Goal: Task Accomplishment & Management: Complete application form

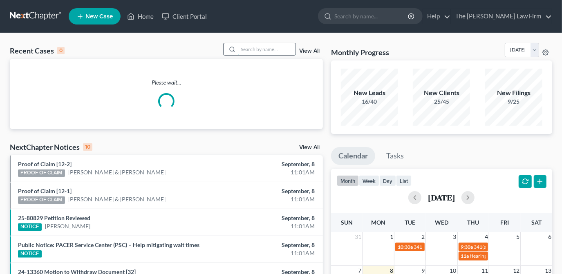
click at [277, 52] on input "search" at bounding box center [266, 49] width 57 height 12
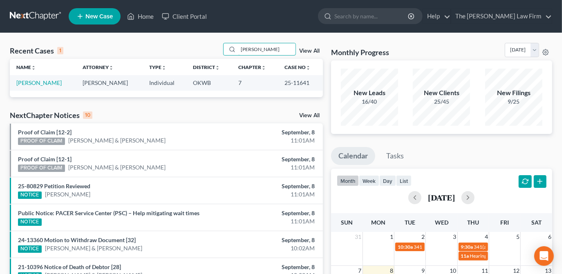
type input "[PERSON_NAME]"
click at [38, 82] on link "[PERSON_NAME]" at bounding box center [38, 82] width 45 height 7
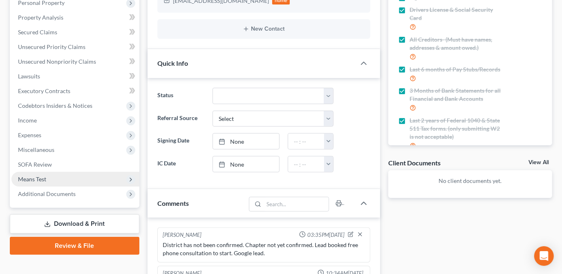
scroll to position [350, 0]
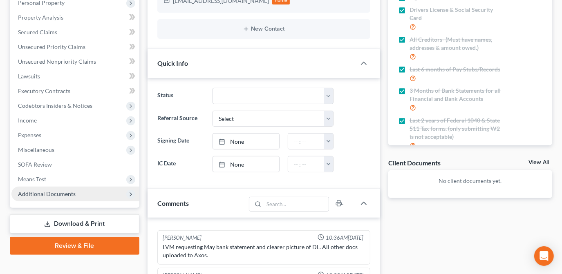
click at [70, 195] on span "Additional Documents" at bounding box center [47, 193] width 58 height 7
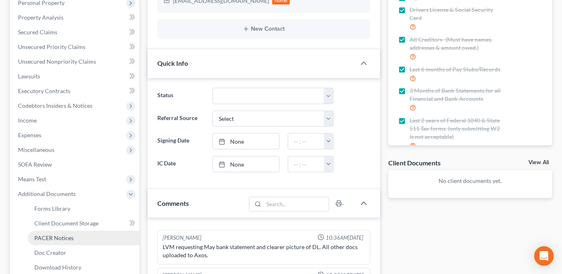
click at [73, 237] on link "PACER Notices" at bounding box center [84, 238] width 112 height 15
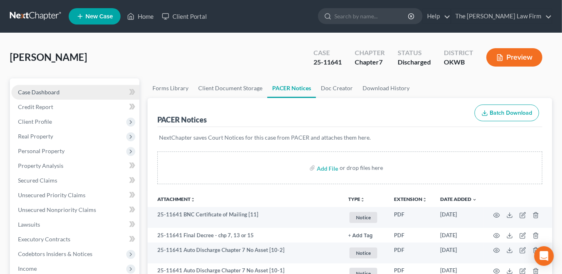
click at [96, 87] on link "Case Dashboard" at bounding box center [75, 92] width 128 height 15
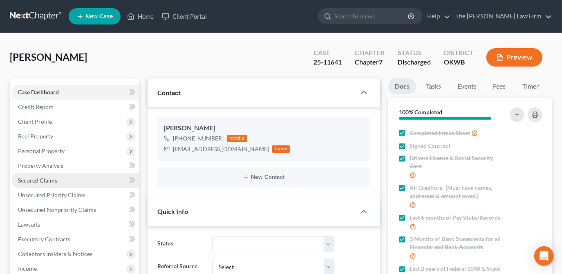
scroll to position [148, 0]
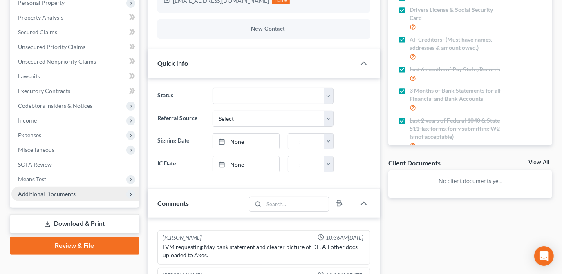
click at [56, 192] on span "Additional Documents" at bounding box center [47, 193] width 58 height 7
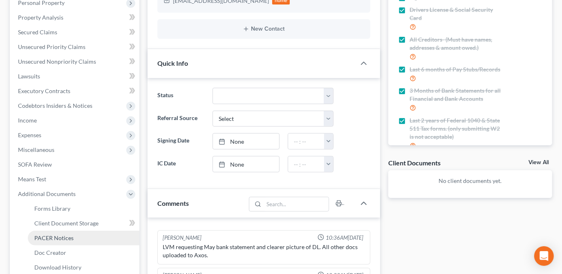
click at [85, 237] on link "PACER Notices" at bounding box center [84, 238] width 112 height 15
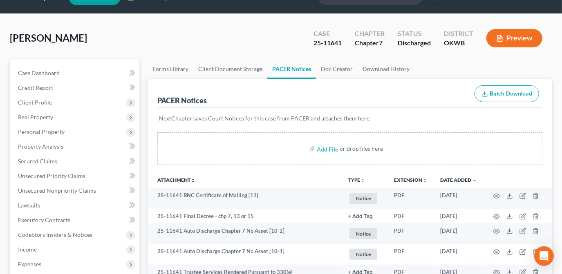
scroll to position [37, 0]
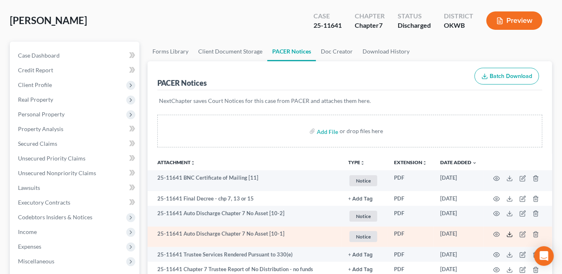
click at [508, 234] on icon at bounding box center [509, 234] width 7 height 7
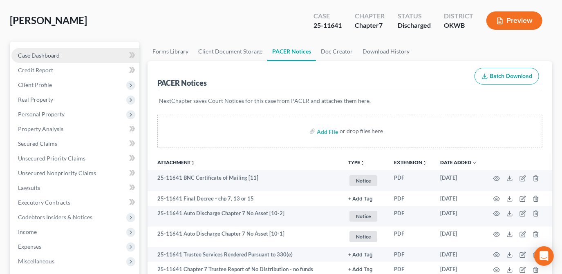
click at [113, 55] on link "Case Dashboard" at bounding box center [75, 55] width 128 height 15
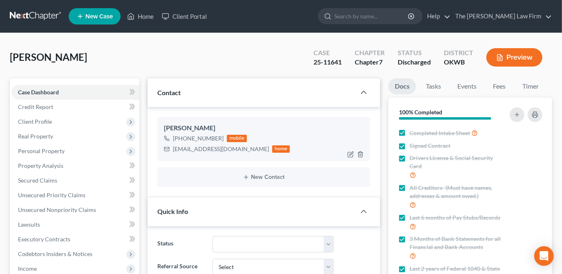
scroll to position [350, 0]
drag, startPoint x: 205, startPoint y: 152, endPoint x: 171, endPoint y: 149, distance: 34.5
click at [171, 149] on div "vickiewingo8@gmail.com home" at bounding box center [227, 149] width 126 height 11
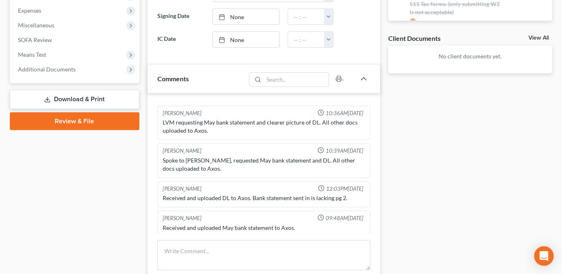
scroll to position [409, 0]
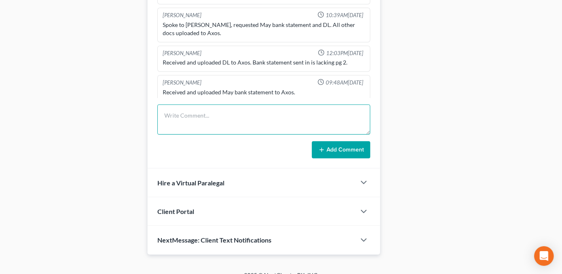
click at [213, 118] on textarea at bounding box center [263, 120] width 213 height 30
type textarea "Sent notice of discharge per clients request."
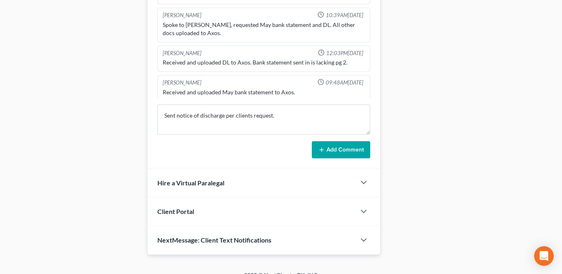
click at [343, 150] on button "Add Comment" at bounding box center [341, 149] width 58 height 17
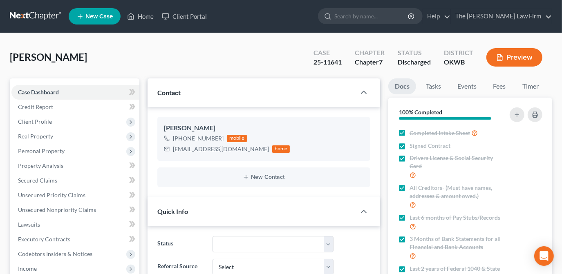
scroll to position [0, 0]
click at [139, 18] on link "Home" at bounding box center [140, 16] width 35 height 15
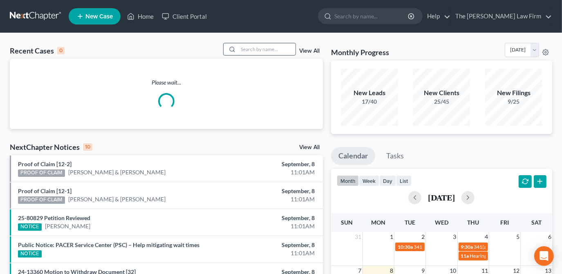
click at [273, 52] on input "search" at bounding box center [266, 49] width 57 height 12
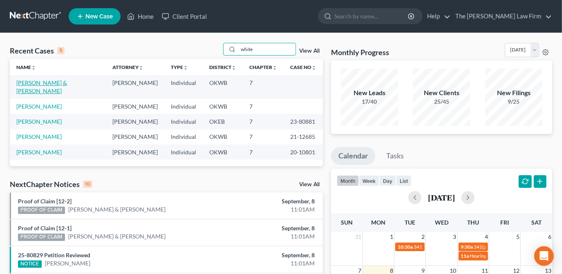
type input "white"
click at [67, 82] on link "White, Terrance & Alicia" at bounding box center [41, 86] width 51 height 15
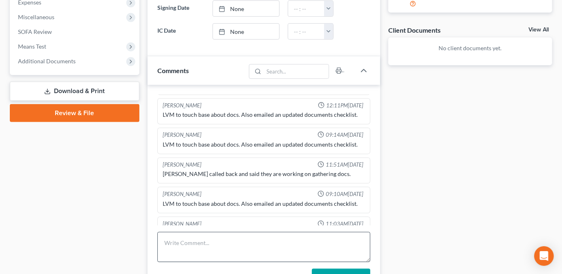
scroll to position [297, 0]
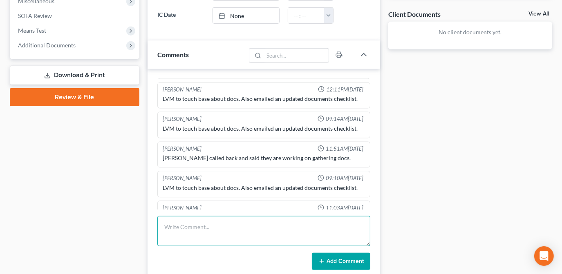
click at [266, 225] on textarea at bounding box center [263, 231] width 213 height 30
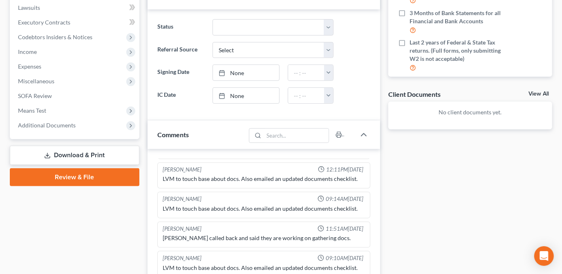
scroll to position [371, 0]
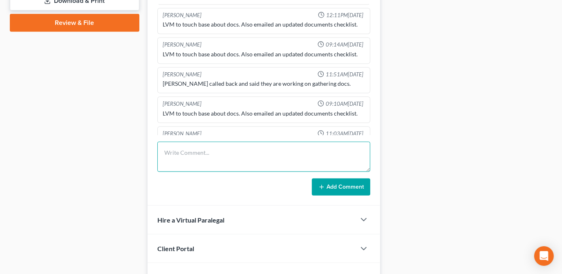
click at [211, 152] on textarea at bounding box center [263, 157] width 213 height 30
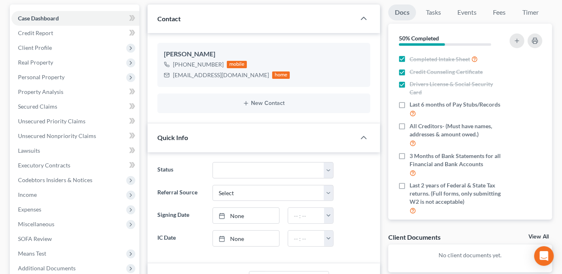
scroll to position [418, 0]
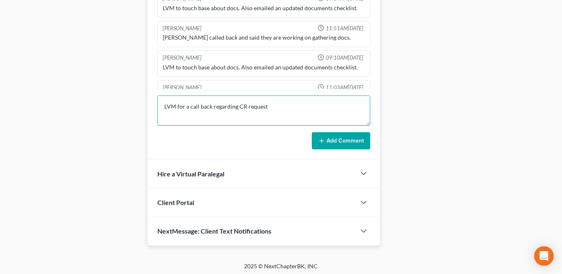
click at [283, 102] on textarea "LVM for a call back regarding CR request" at bounding box center [263, 111] width 213 height 30
type textarea "LVM for a call back regarding CR request, and getting ADC asap or file being cl…"
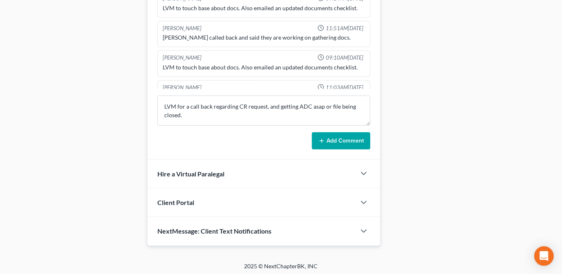
click at [316, 136] on button "Add Comment" at bounding box center [341, 140] width 58 height 17
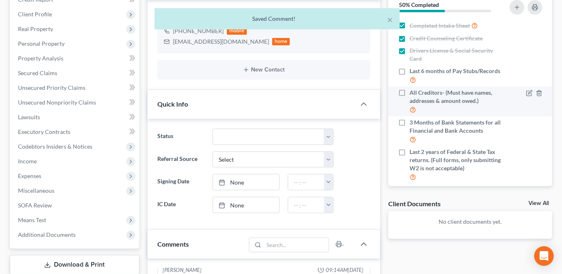
scroll to position [0, 0]
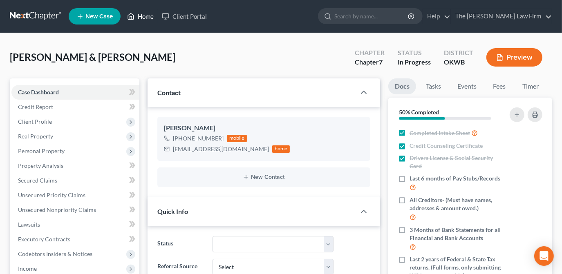
click at [150, 16] on link "Home" at bounding box center [140, 16] width 35 height 15
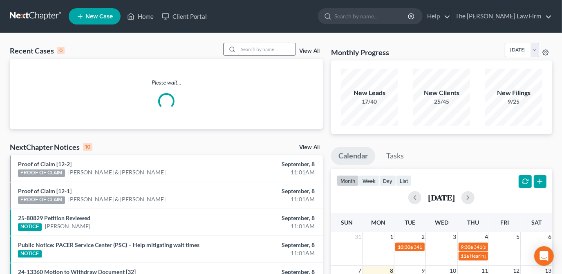
click at [255, 48] on input "search" at bounding box center [266, 49] width 57 height 12
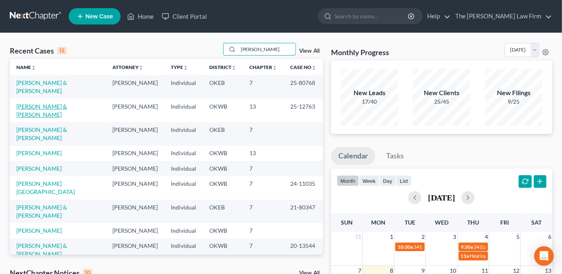
type input "hays"
click at [63, 103] on link "Hays, Dustin & Morgan" at bounding box center [41, 110] width 51 height 15
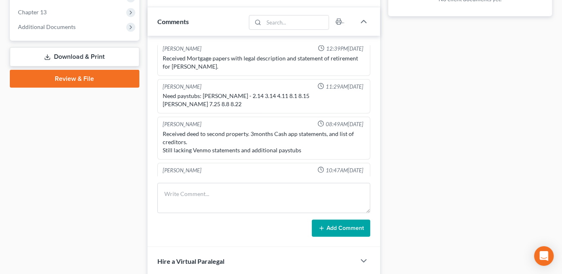
scroll to position [334, 0]
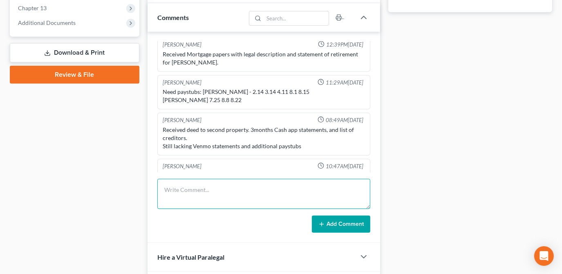
click at [213, 187] on textarea at bounding box center [263, 194] width 213 height 30
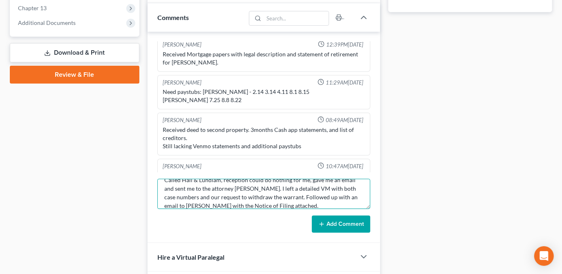
scroll to position [18, 0]
type textarea "Called Hall & Lundlam, reception could do nothing for me, gave me an email and …"
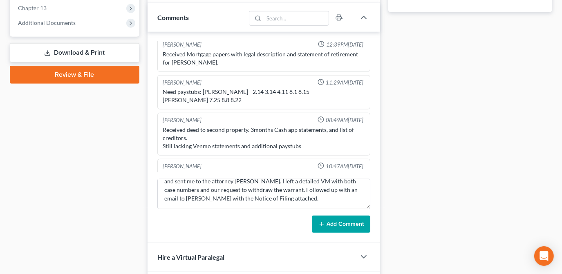
drag, startPoint x: 324, startPoint y: 213, endPoint x: 329, endPoint y: 221, distance: 9.5
click at [324, 213] on form "Called Hall & Lundlam, reception could do nothing for me, gave me an email and …" at bounding box center [263, 206] width 213 height 54
click at [329, 221] on button "Add Comment" at bounding box center [341, 224] width 58 height 17
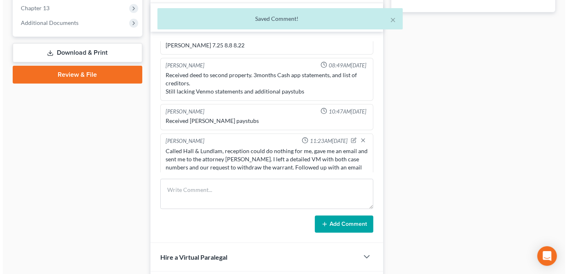
scroll to position [0, 0]
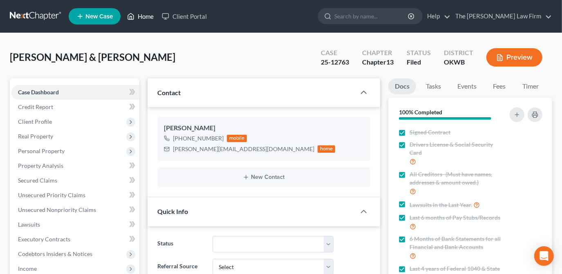
click at [145, 18] on link "Home" at bounding box center [140, 16] width 35 height 15
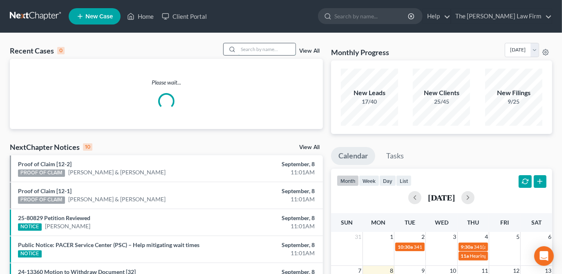
click at [285, 51] on input "search" at bounding box center [266, 49] width 57 height 12
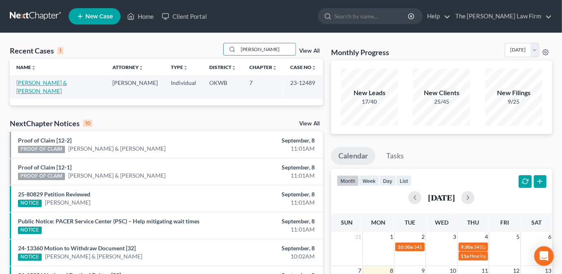
type input "hasley"
click at [64, 84] on link "Hasley, Jerry & Teresa" at bounding box center [41, 86] width 51 height 15
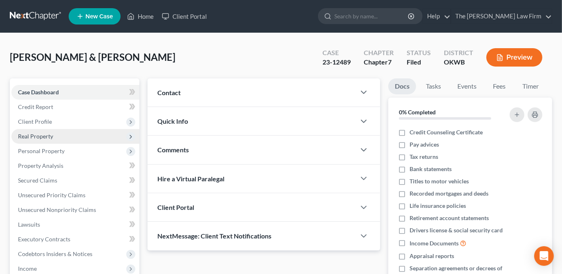
click at [81, 139] on span "Real Property" at bounding box center [75, 136] width 128 height 15
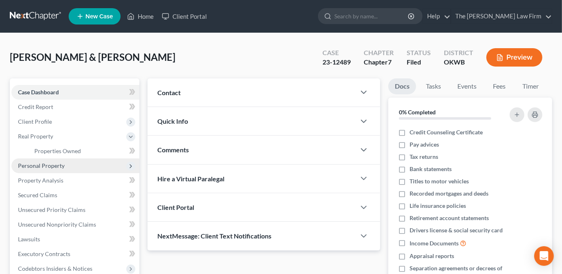
click at [115, 159] on span "Personal Property" at bounding box center [75, 166] width 128 height 15
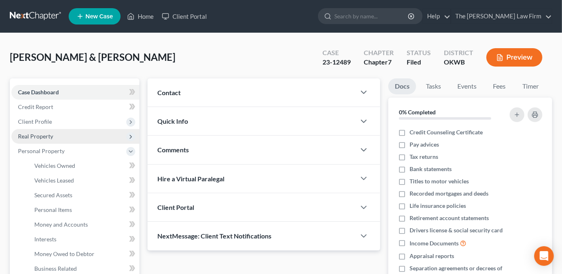
click at [89, 139] on span "Real Property" at bounding box center [75, 136] width 128 height 15
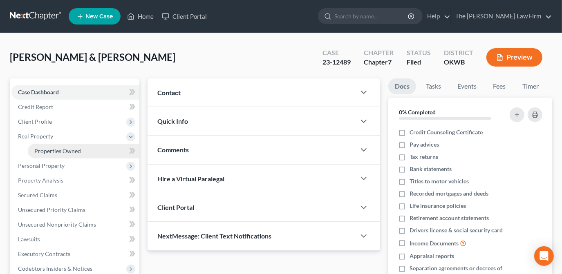
click at [85, 148] on link "Properties Owned" at bounding box center [84, 151] width 112 height 15
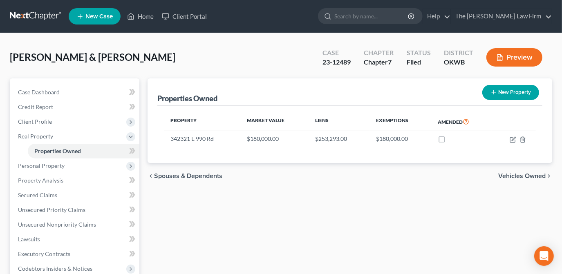
drag, startPoint x: 509, startPoint y: 139, endPoint x: 509, endPoint y: 146, distance: 7.0
click at [510, 139] on td at bounding box center [514, 139] width 44 height 16
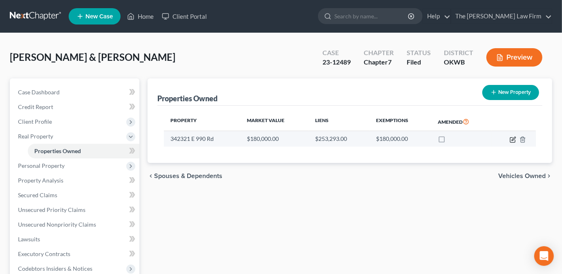
click at [513, 141] on icon "button" at bounding box center [513, 139] width 7 height 7
select select "37"
select select "2"
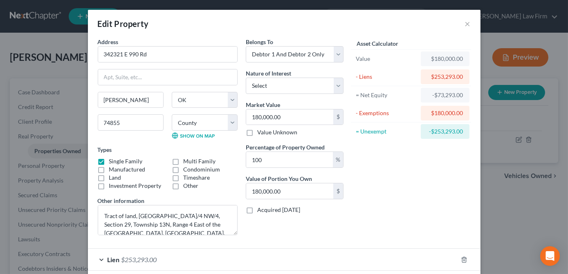
click at [435, 202] on div "Asset Calculator Value $180,000.00 - Liens $253,293.00 = Net Equity -$73,293.00…" at bounding box center [410, 140] width 127 height 204
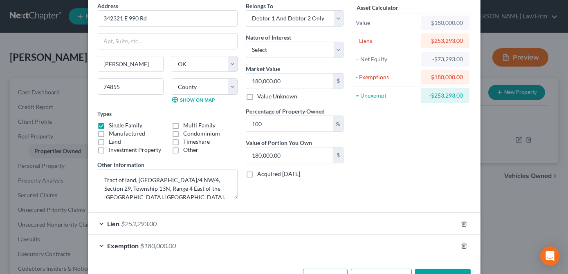
scroll to position [62, 0]
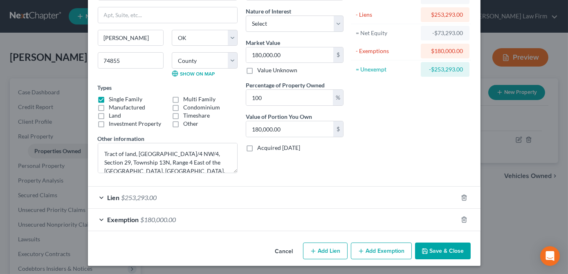
click at [267, 221] on div "Exemption $180,000.00" at bounding box center [272, 220] width 369 height 22
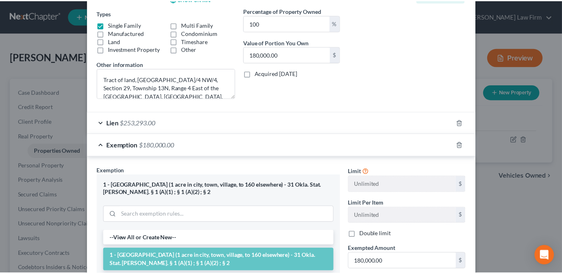
scroll to position [0, 0]
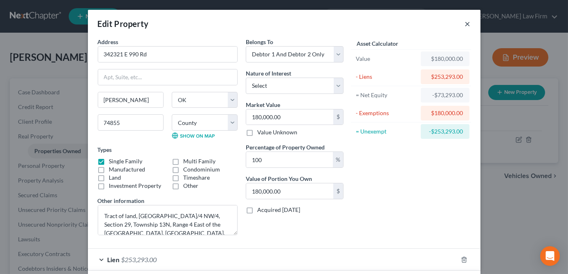
click at [465, 24] on button "×" at bounding box center [468, 24] width 6 height 10
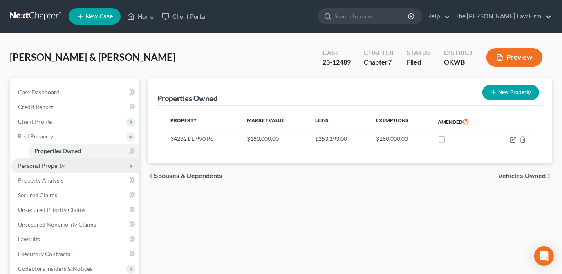
click at [41, 165] on span "Personal Property" at bounding box center [41, 165] width 47 height 7
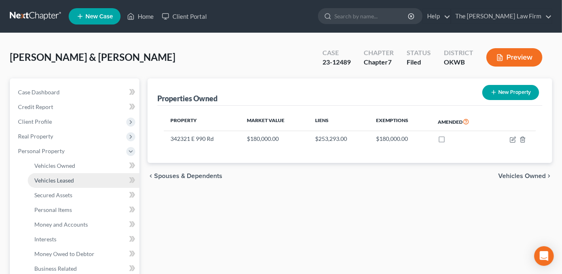
click at [83, 177] on link "Vehicles Leased" at bounding box center [84, 180] width 112 height 15
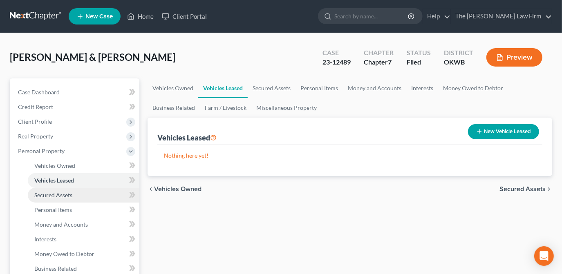
click at [71, 195] on span "Secured Assets" at bounding box center [53, 195] width 38 height 7
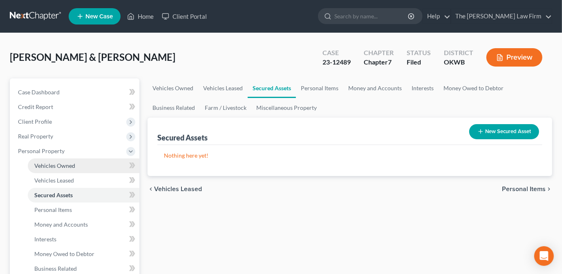
click at [76, 167] on link "Vehicles Owned" at bounding box center [84, 166] width 112 height 15
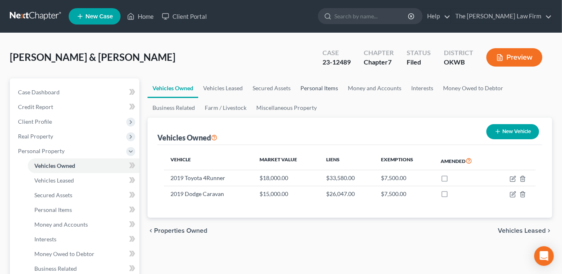
click at [320, 86] on link "Personal Items" at bounding box center [318, 88] width 47 height 20
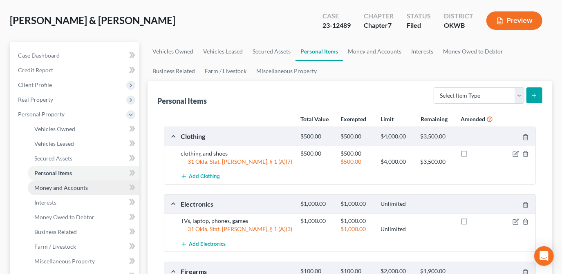
scroll to position [111, 0]
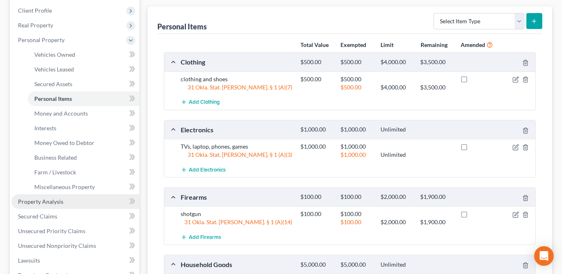
click at [49, 202] on span "Property Analysis" at bounding box center [40, 201] width 45 height 7
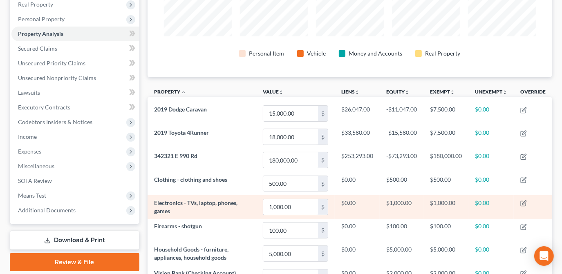
scroll to position [148, 0]
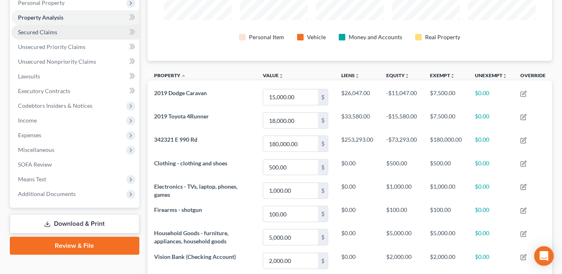
click at [63, 33] on link "Secured Claims" at bounding box center [75, 32] width 128 height 15
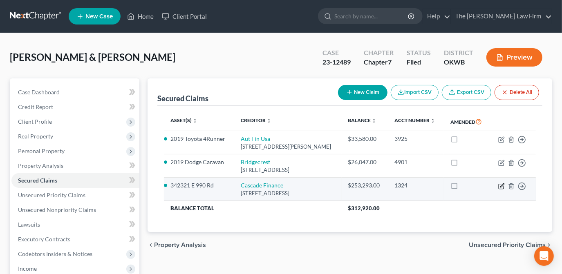
click at [503, 188] on icon "button" at bounding box center [501, 186] width 7 height 7
select select "3"
select select "2"
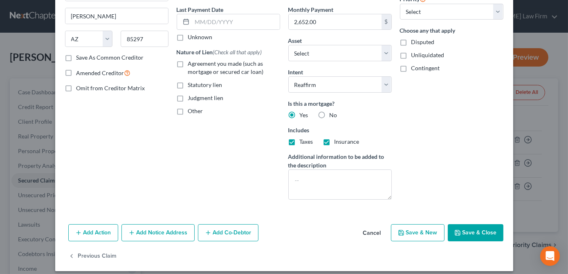
scroll to position [112, 0]
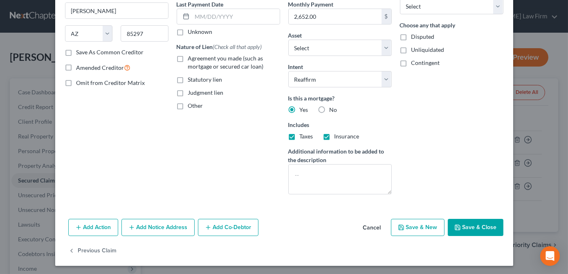
click at [239, 172] on div "Account Number (last 4) 1324 Full Account Number Date Incurred 02-26-2019 Last …" at bounding box center [228, 63] width 112 height 275
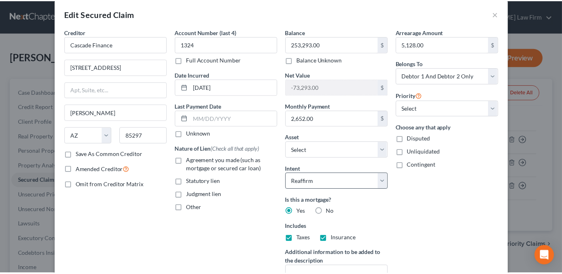
scroll to position [0, 0]
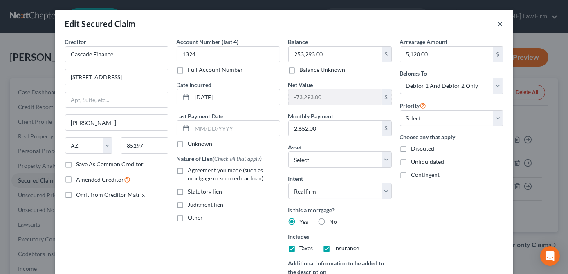
click at [497, 24] on button "×" at bounding box center [500, 24] width 6 height 10
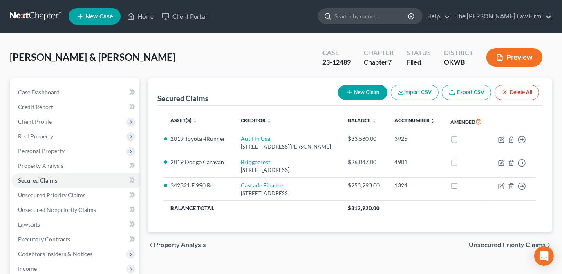
click at [371, 13] on input "search" at bounding box center [371, 16] width 75 height 15
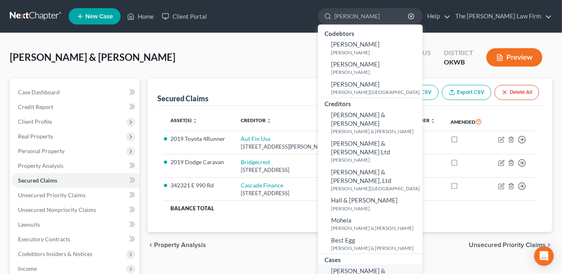
type input "hays"
click at [385, 267] on span "Hays, Dustin & Morgan" at bounding box center [358, 275] width 54 height 16
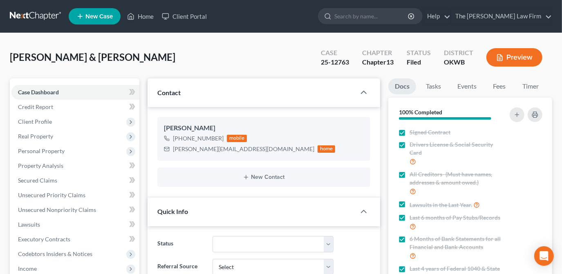
scroll to position [633, 0]
drag, startPoint x: 348, startPoint y: 62, endPoint x: 319, endPoint y: 61, distance: 28.6
click at [319, 61] on div "Case 25-12763" at bounding box center [334, 58] width 41 height 24
copy div "25-12763"
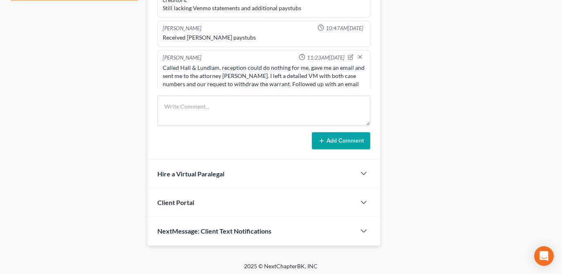
scroll to position [232, 0]
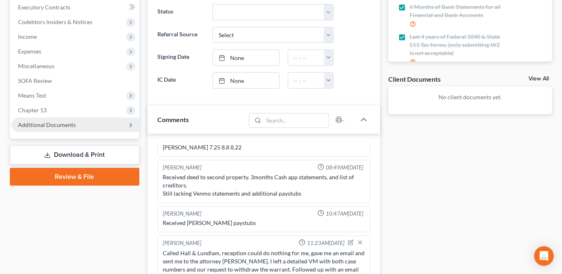
click at [62, 120] on span "Additional Documents" at bounding box center [75, 125] width 128 height 15
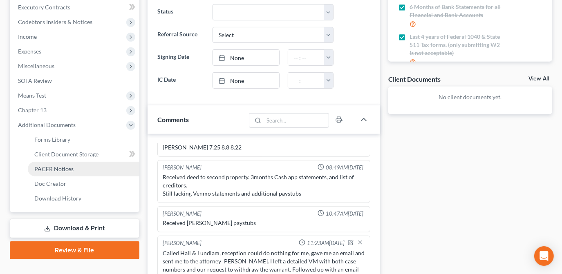
click at [69, 166] on span "PACER Notices" at bounding box center [53, 169] width 39 height 7
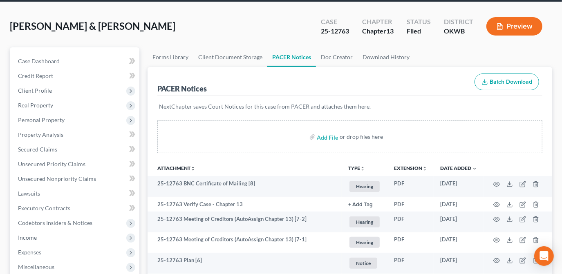
scroll to position [111, 0]
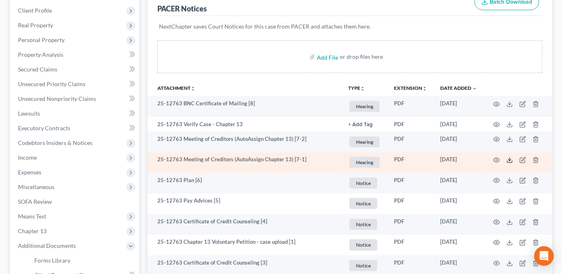
click at [510, 160] on polyline at bounding box center [509, 160] width 3 height 1
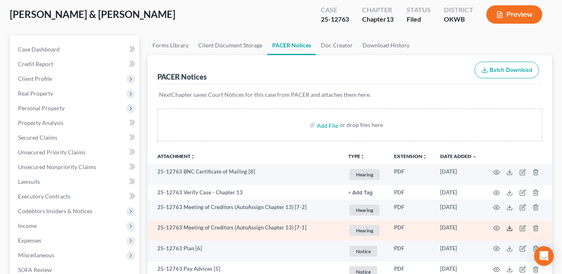
scroll to position [0, 0]
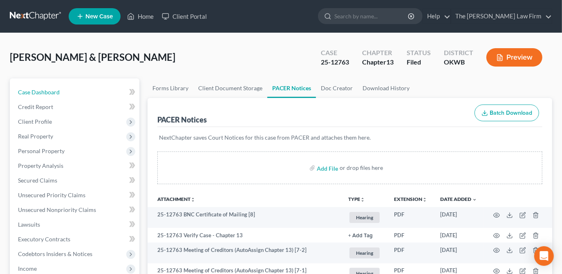
drag, startPoint x: 116, startPoint y: 94, endPoint x: 145, endPoint y: 106, distance: 31.5
click at [116, 94] on link "Case Dashboard" at bounding box center [75, 92] width 128 height 15
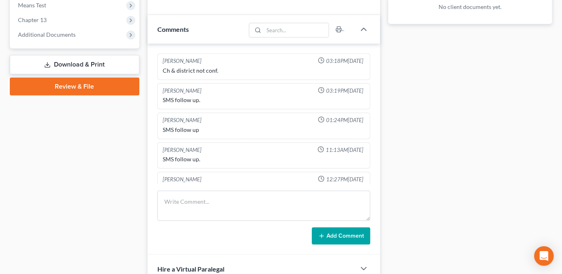
scroll to position [418, 0]
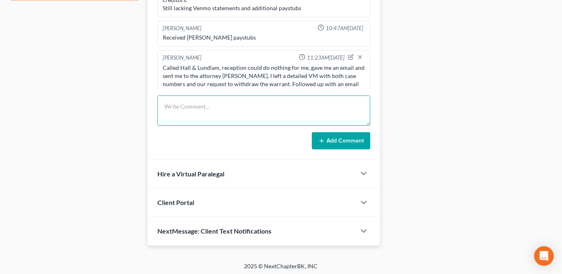
click at [247, 110] on textarea at bounding box center [263, 111] width 213 height 30
type textarea "S"
type textarea "joel@okcfirm.com"
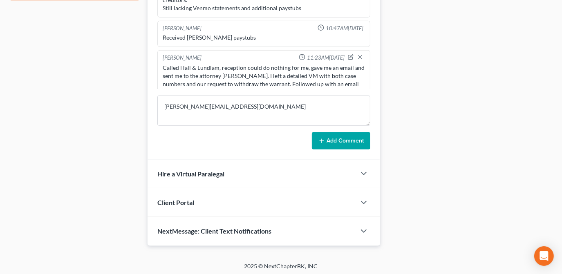
click at [359, 146] on button "Add Comment" at bounding box center [341, 140] width 58 height 17
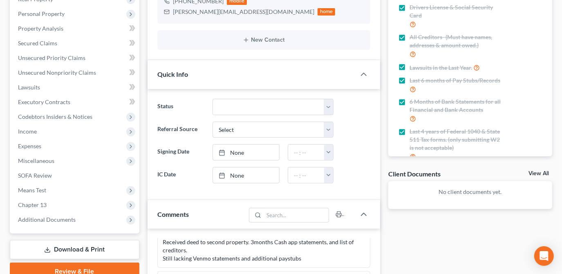
scroll to position [0, 0]
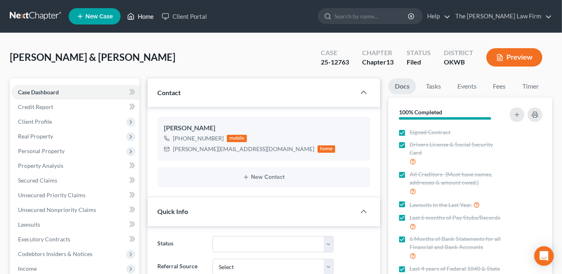
drag, startPoint x: 140, startPoint y: 20, endPoint x: 177, endPoint y: 53, distance: 49.2
click at [140, 20] on link "Home" at bounding box center [140, 16] width 35 height 15
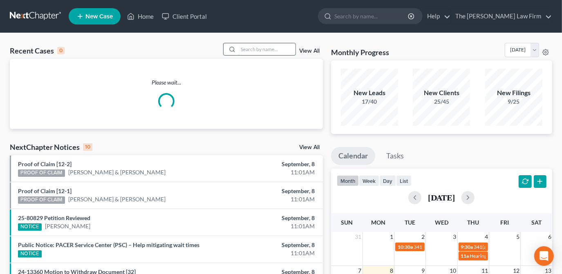
click at [271, 51] on input "search" at bounding box center [266, 49] width 57 height 12
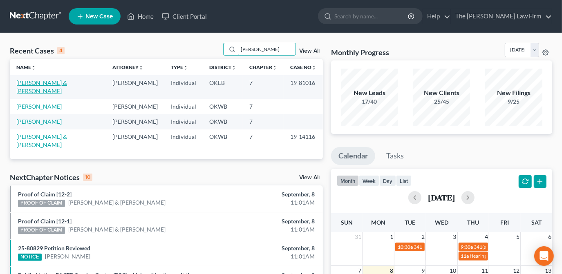
type input "ellis"
click at [64, 83] on link "Ellis, Joseph & Phyllis" at bounding box center [41, 86] width 51 height 15
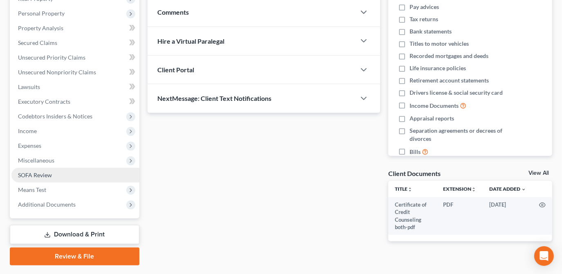
scroll to position [159, 0]
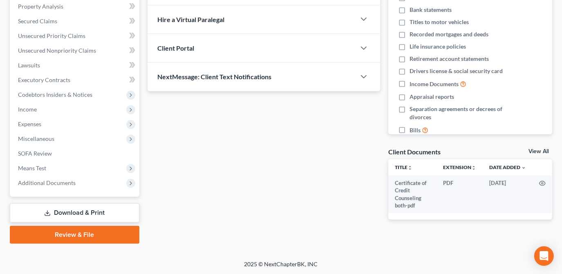
drag, startPoint x: 79, startPoint y: 183, endPoint x: 141, endPoint y: 186, distance: 61.3
click at [79, 183] on span "Additional Documents" at bounding box center [75, 183] width 128 height 15
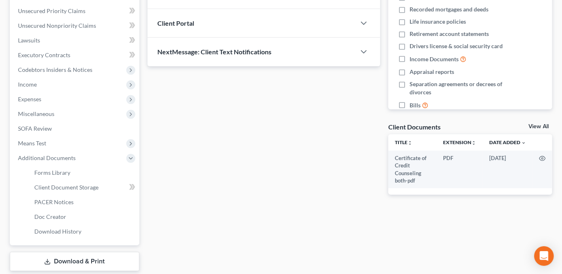
scroll to position [233, 0]
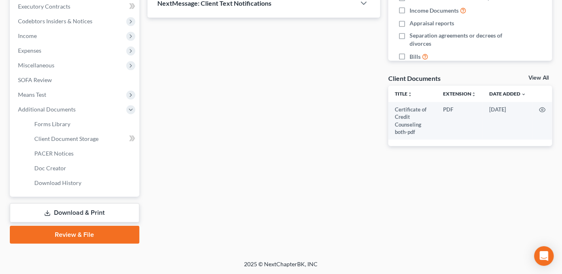
click at [98, 214] on link "Download & Print" at bounding box center [75, 213] width 130 height 19
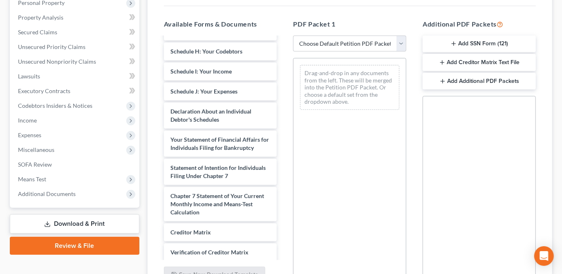
scroll to position [223, 0]
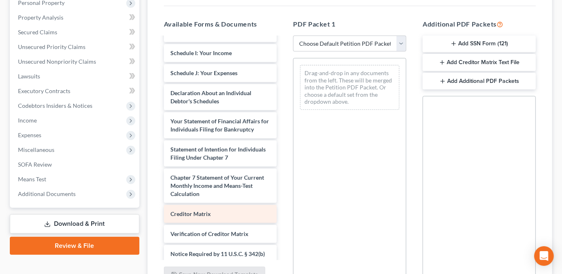
click at [198, 213] on div "Creditor Matrix" at bounding box center [220, 214] width 113 height 18
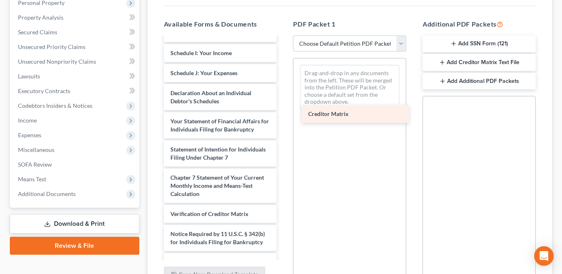
drag, startPoint x: 213, startPoint y: 221, endPoint x: 352, endPoint y: 112, distance: 177.5
click at [284, 113] on div "Creditor Matrix Certificate of Credit Counseling both-pdf Voluntary Petition fo…" at bounding box center [220, 43] width 126 height 456
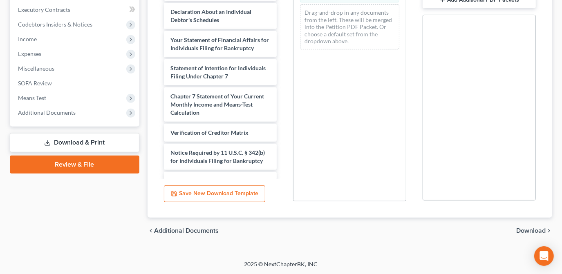
click at [520, 228] on span "Download" at bounding box center [530, 231] width 29 height 7
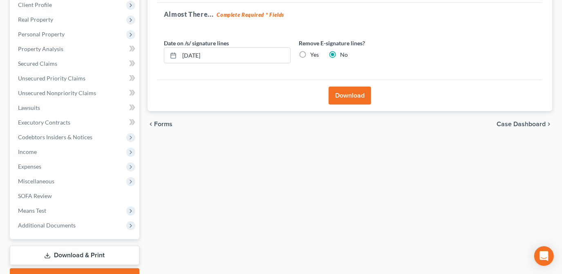
scroll to position [48, 0]
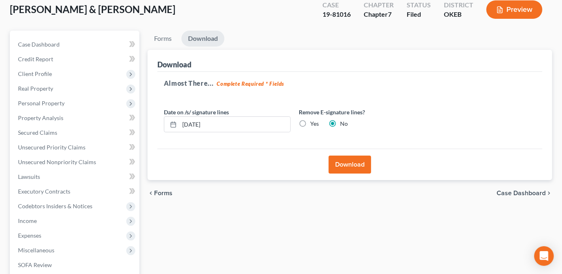
click at [362, 162] on button "Download" at bounding box center [350, 165] width 43 height 18
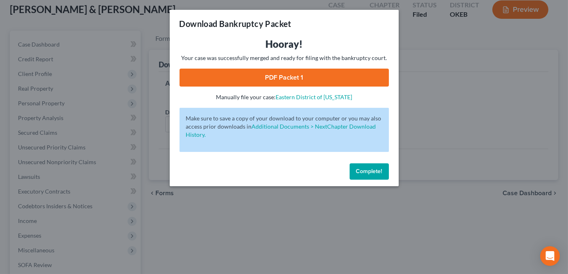
click at [290, 83] on link "PDF Packet 1" at bounding box center [283, 78] width 209 height 18
drag, startPoint x: 381, startPoint y: 169, endPoint x: 290, endPoint y: 172, distance: 91.2
click at [381, 169] on span "Complete!" at bounding box center [369, 171] width 26 height 7
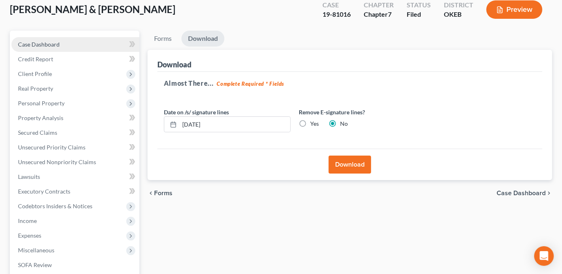
click at [98, 42] on link "Case Dashboard" at bounding box center [75, 44] width 128 height 15
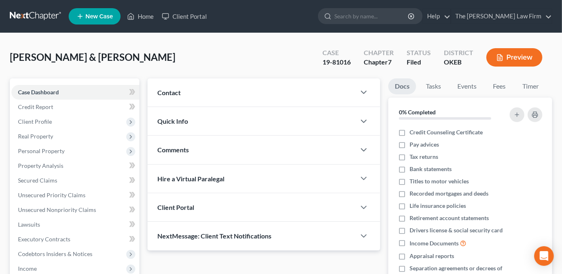
click at [249, 94] on div "Contact" at bounding box center [252, 92] width 208 height 28
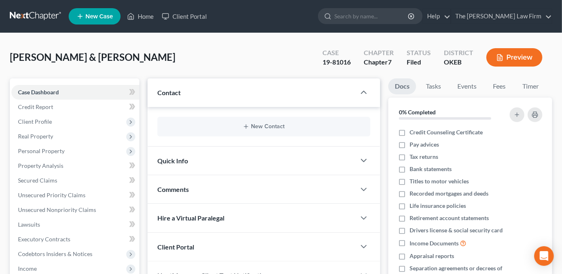
scroll to position [159, 0]
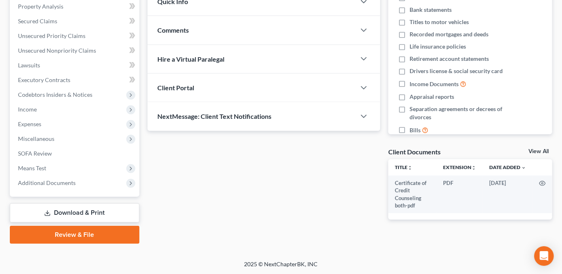
click at [230, 33] on div "Comments" at bounding box center [252, 30] width 208 height 28
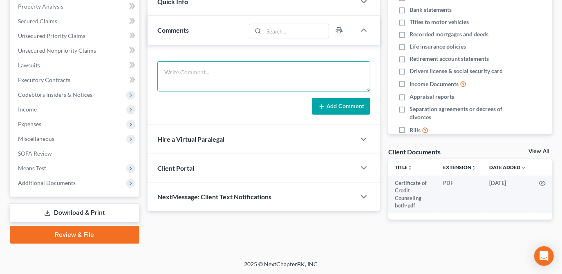
click at [245, 78] on textarea at bounding box center [263, 76] width 213 height 30
drag, startPoint x: 210, startPoint y: 79, endPoint x: 193, endPoint y: 68, distance: 20.1
click at [210, 79] on textarea "Sent Notice of Filing and creditors matrix to client via email per home lenders…" at bounding box center [263, 76] width 213 height 30
drag, startPoint x: 214, startPoint y: 72, endPoint x: 270, endPoint y: 95, distance: 61.0
click at [214, 72] on textarea "Sent Notice of Filing and creditors matrix to client via email per home lenders…" at bounding box center [263, 76] width 213 height 30
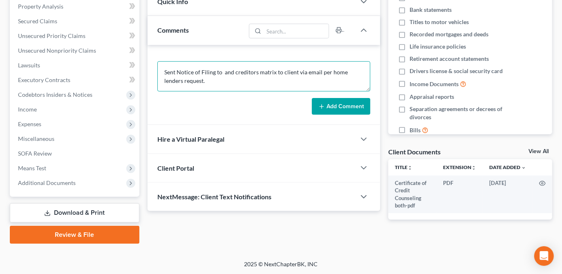
paste textarea "p.ellis63@yahoo.com"
type textarea "Sent Notice of Filing to p.ellis63@yahoo.com and creditors matrix to client via…"
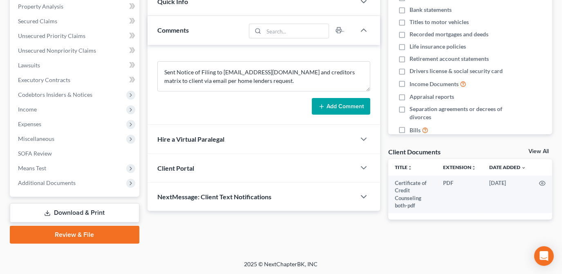
click at [326, 109] on button "Add Comment" at bounding box center [341, 106] width 58 height 17
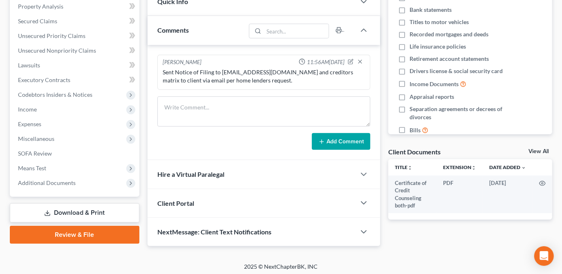
scroll to position [0, 0]
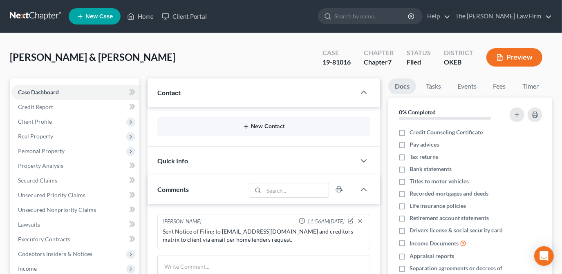
click at [269, 126] on button "New Contact" at bounding box center [264, 126] width 200 height 7
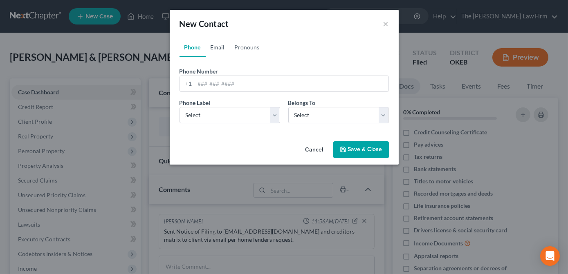
drag, startPoint x: 215, startPoint y: 53, endPoint x: 224, endPoint y: 68, distance: 17.8
click at [215, 53] on link "Email" at bounding box center [218, 48] width 24 height 20
paste input "p.ellis63@yahoo.com"
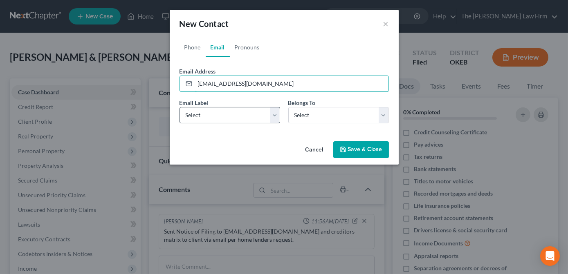
type input "p.ellis63@yahoo.com"
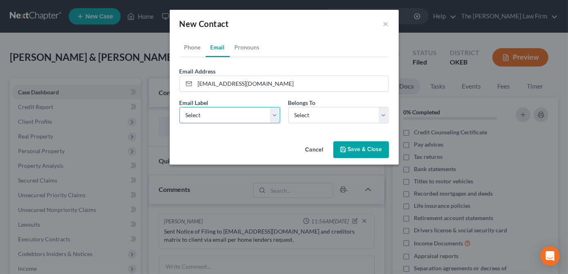
click at [272, 117] on select "Select Home Work Other" at bounding box center [229, 115] width 101 height 16
select select "0"
click at [179, 107] on select "Select Home Work Other" at bounding box center [229, 115] width 101 height 16
drag, startPoint x: 298, startPoint y: 118, endPoint x: 297, endPoint y: 123, distance: 5.5
click at [299, 118] on select "Select Client Spouse Other" at bounding box center [338, 115] width 101 height 16
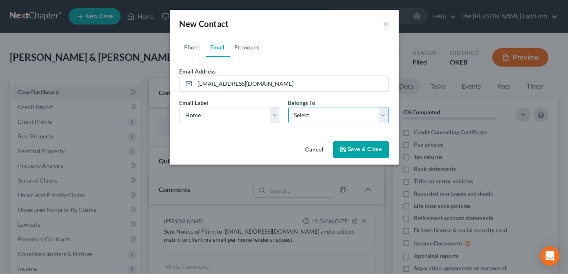
select select "0"
click at [288, 107] on select "Select Client Spouse Other" at bounding box center [338, 115] width 101 height 16
select select "0"
click at [180, 49] on link "Phone" at bounding box center [192, 48] width 26 height 20
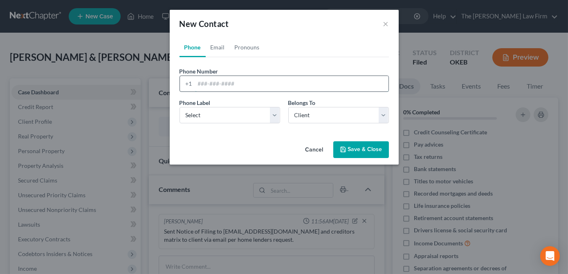
click at [201, 87] on input "tel" at bounding box center [291, 84] width 193 height 16
type input "405-221-1099"
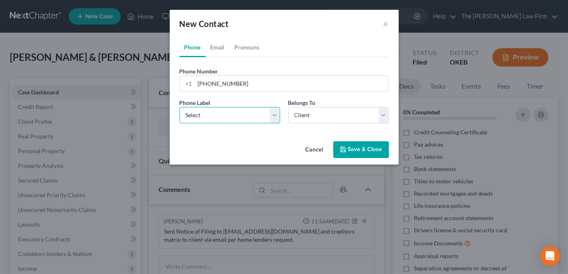
click at [215, 110] on select "Select Mobile Home Work Other" at bounding box center [229, 115] width 101 height 16
select select "0"
click at [179, 107] on select "Select Mobile Home Work Other" at bounding box center [229, 115] width 101 height 16
click at [295, 114] on select "Select Client Spouse Other" at bounding box center [338, 115] width 101 height 16
click at [288, 107] on select "Select Client Spouse Other" at bounding box center [338, 115] width 101 height 16
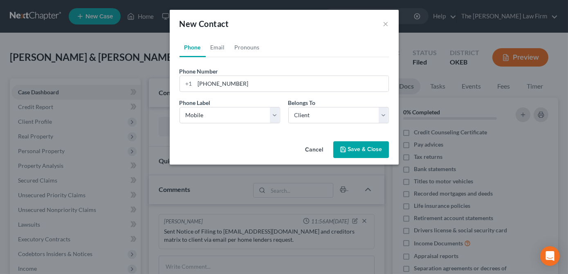
click at [257, 136] on div "Phone Email Pronouns Phone Number * +1 405-221-1099 Ext. Phone Label * Select M…" at bounding box center [284, 88] width 229 height 101
click at [374, 149] on button "Save & Close" at bounding box center [361, 149] width 56 height 17
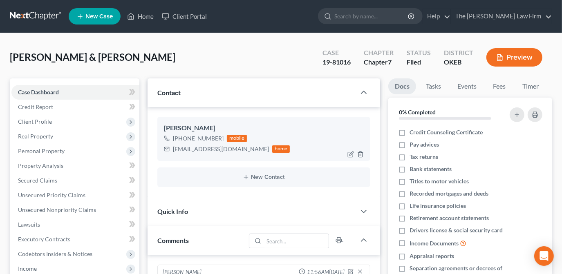
drag, startPoint x: 171, startPoint y: 142, endPoint x: 216, endPoint y: 151, distance: 46.2
click at [183, 151] on div "p.ellis63@yahoo.com" at bounding box center [221, 149] width 96 height 8
drag, startPoint x: 216, startPoint y: 151, endPoint x: 173, endPoint y: 147, distance: 43.1
click at [173, 147] on div "p.ellis63@yahoo.com" at bounding box center [221, 149] width 96 height 8
copy div "p.ellis63@yahoo.com"
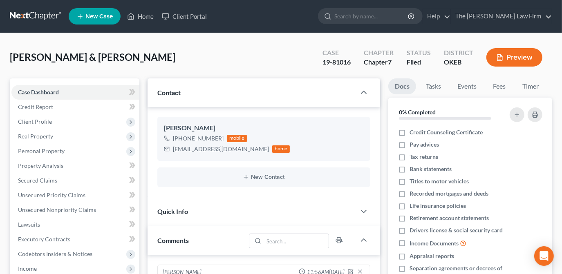
click at [199, 71] on div "Ellis, Joseph & Phyllis Upgraded Case 19-81016 Chapter Chapter 7 Status Filed D…" at bounding box center [281, 61] width 542 height 36
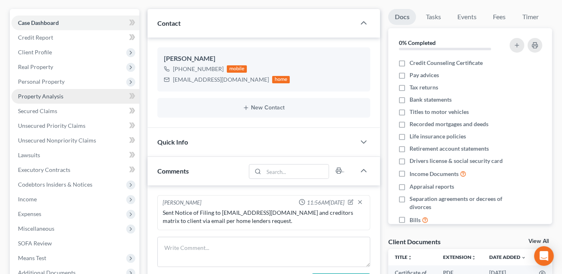
scroll to position [37, 0]
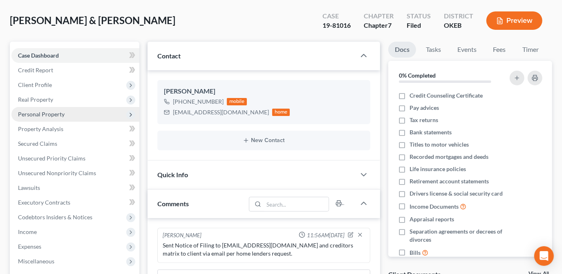
drag, startPoint x: 59, startPoint y: 101, endPoint x: 109, endPoint y: 107, distance: 49.8
click at [59, 101] on span "Real Property" at bounding box center [75, 99] width 128 height 15
click at [100, 114] on link "Properties Owned" at bounding box center [84, 114] width 112 height 15
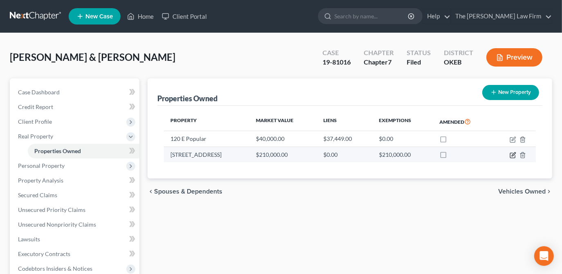
click at [513, 154] on icon "button" at bounding box center [514, 154] width 4 height 4
select select "37"
select select "31"
select select "3"
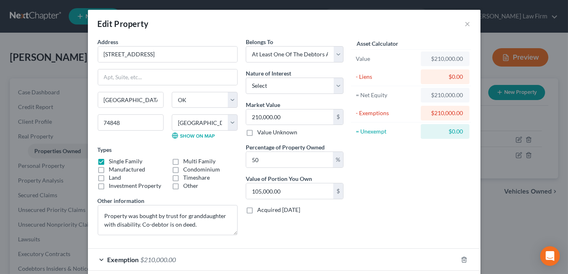
scroll to position [37, 0]
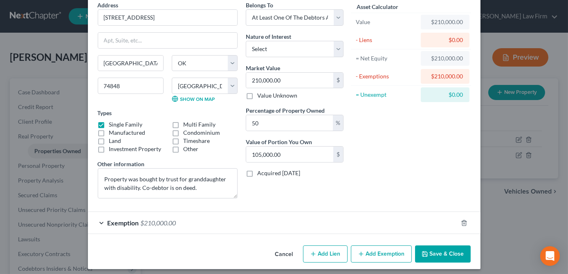
click at [278, 223] on div "Exemption $210,000.00" at bounding box center [272, 223] width 369 height 22
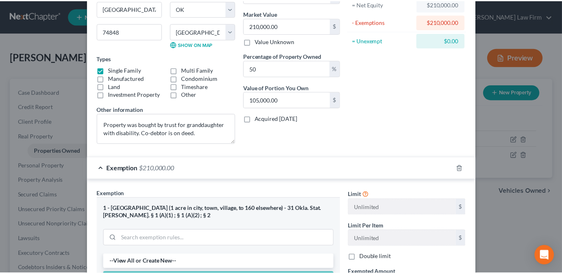
scroll to position [0, 0]
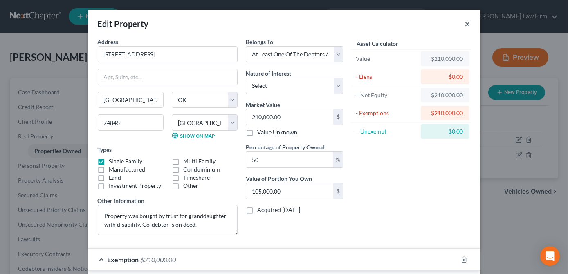
click at [465, 23] on button "×" at bounding box center [468, 24] width 6 height 10
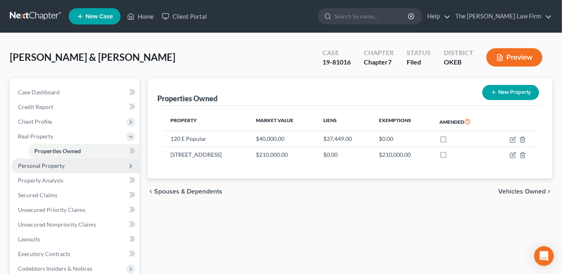
click at [89, 166] on span "Personal Property" at bounding box center [75, 166] width 128 height 15
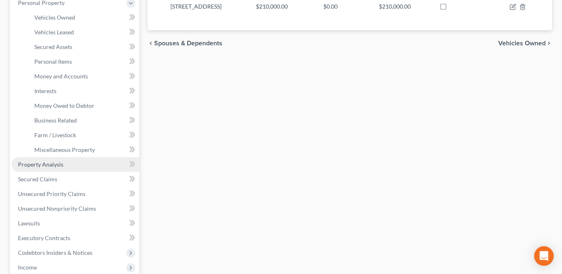
click at [88, 169] on link "Property Analysis" at bounding box center [75, 164] width 128 height 15
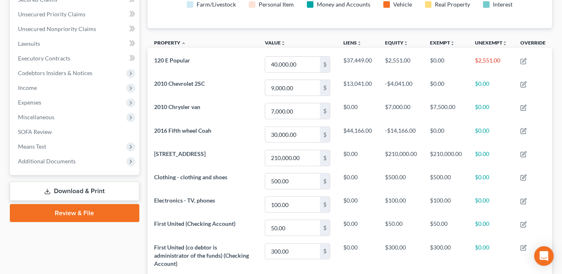
scroll to position [186, 0]
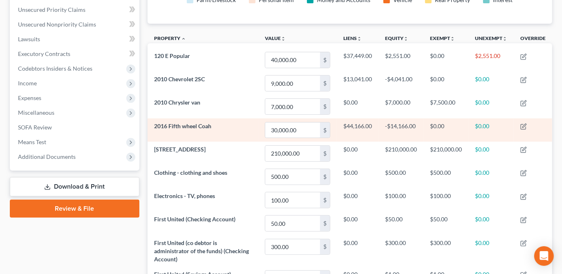
click at [220, 126] on td "2016 Fifth wheel Coah" at bounding box center [203, 130] width 111 height 23
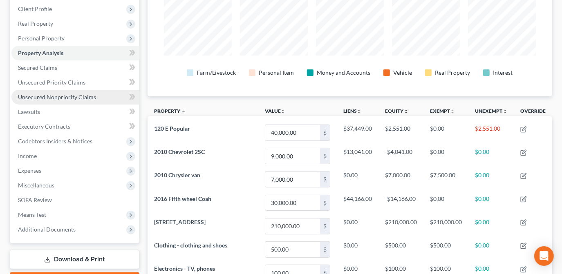
scroll to position [111, 0]
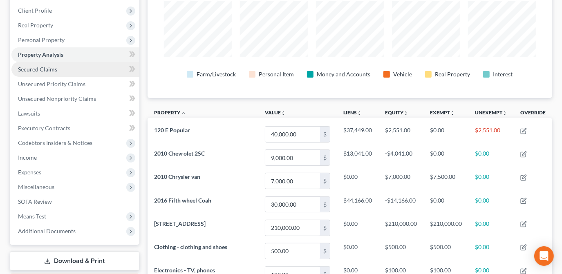
drag, startPoint x: 50, startPoint y: 65, endPoint x: 88, endPoint y: 67, distance: 38.4
click at [50, 66] on span "Secured Claims" at bounding box center [37, 69] width 39 height 7
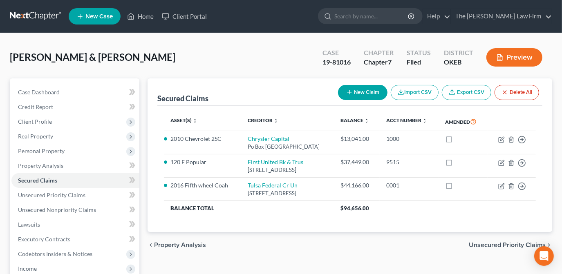
click at [104, 17] on span "New Case" at bounding box center [98, 16] width 27 height 6
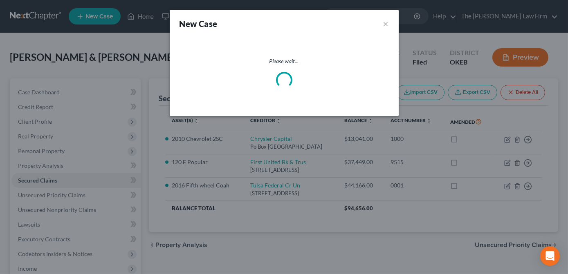
select select "65"
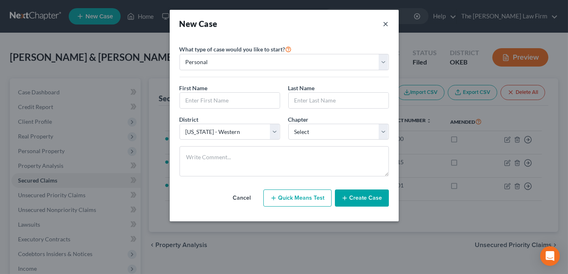
click at [387, 24] on button "×" at bounding box center [386, 23] width 6 height 11
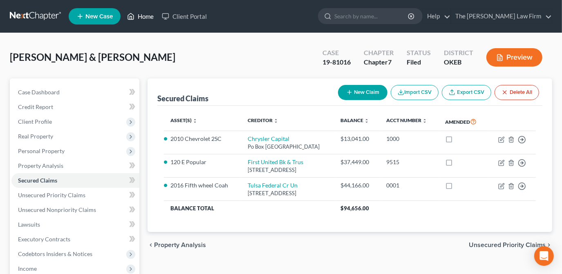
click at [142, 18] on link "Home" at bounding box center [140, 16] width 35 height 15
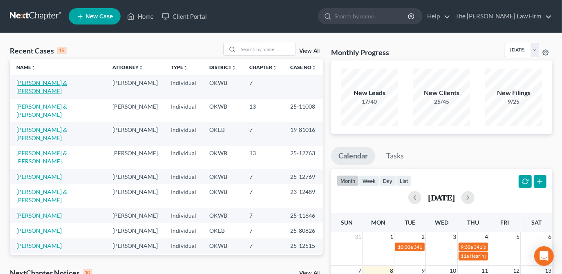
click at [63, 83] on link "Smith, Justin & Brittney" at bounding box center [41, 86] width 51 height 15
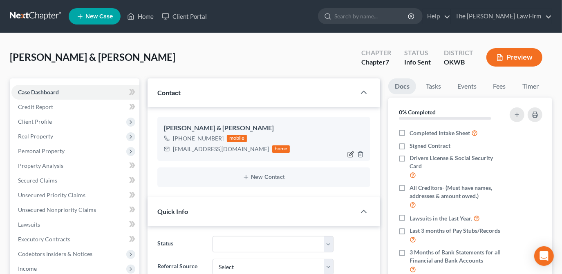
click at [351, 153] on icon "button" at bounding box center [351, 154] width 4 height 4
select select "0"
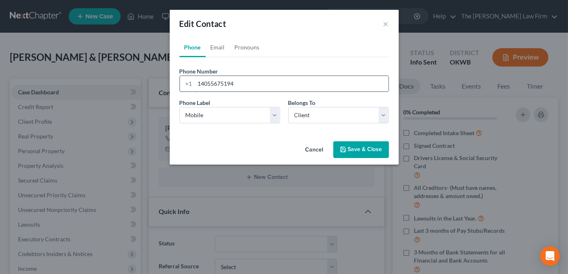
drag, startPoint x: 236, startPoint y: 85, endPoint x: 223, endPoint y: 85, distance: 13.1
click at [223, 85] on input "14055675194" at bounding box center [291, 84] width 193 height 16
type input "14055675914"
click at [246, 99] on div "Phone Label * Select Mobile Home Work Other" at bounding box center [229, 110] width 109 height 25
click at [363, 153] on button "Save & Close" at bounding box center [361, 149] width 56 height 17
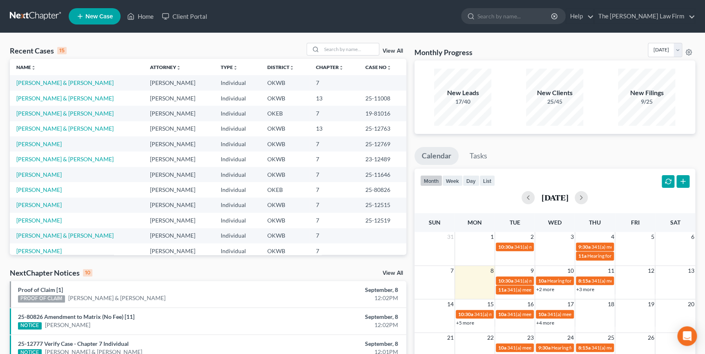
click at [212, 45] on div "Recent Cases 15 View All" at bounding box center [208, 51] width 396 height 16
click at [115, 17] on link "New Case" at bounding box center [95, 16] width 52 height 16
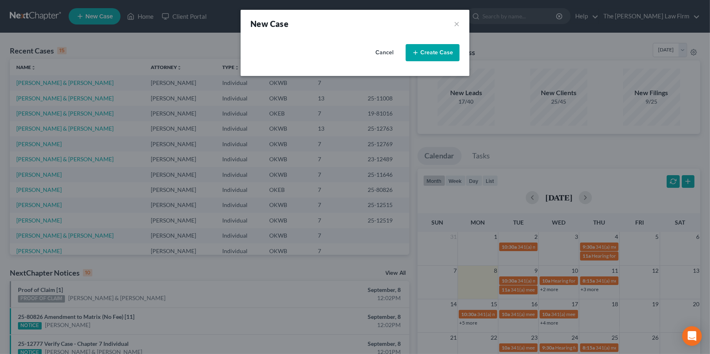
select select "65"
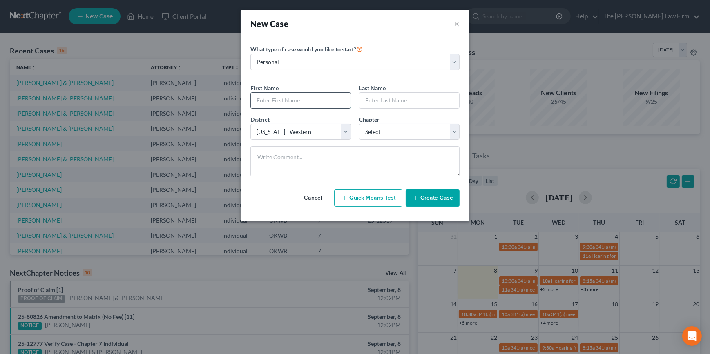
click at [303, 99] on input "text" at bounding box center [301, 101] width 100 height 16
type input "Toni"
type input "Hudson"
drag, startPoint x: 426, startPoint y: 135, endPoint x: 421, endPoint y: 141, distance: 7.2
click at [426, 135] on select "Select 7 11 12 13" at bounding box center [409, 132] width 101 height 16
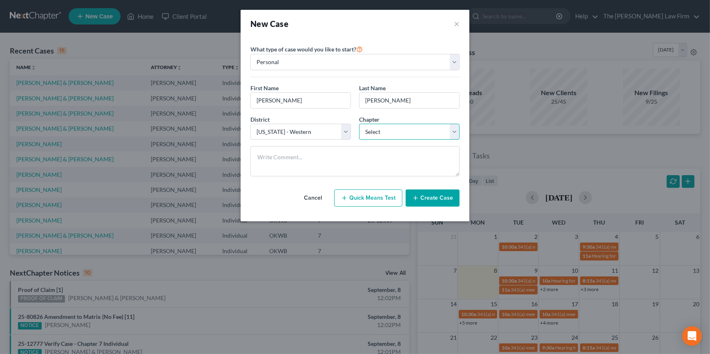
select select "0"
click at [359, 124] on select "Select 7 11 12 13" at bounding box center [409, 132] width 101 height 16
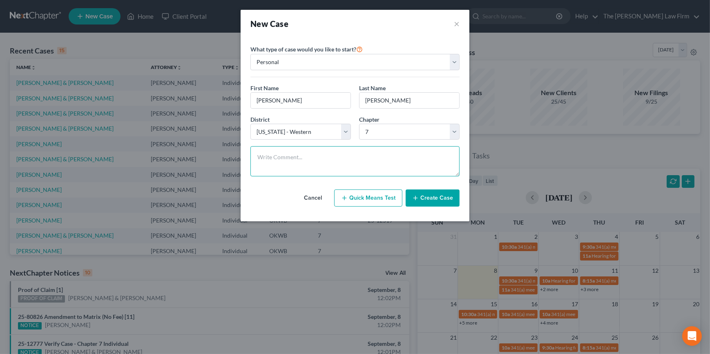
click at [396, 158] on textarea at bounding box center [355, 161] width 209 height 30
type textarea "Dist and chp not yet confirmed. Starting with #1 phone."
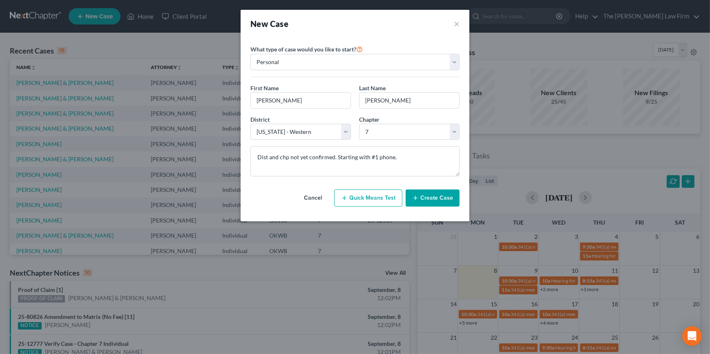
click at [418, 195] on icon "button" at bounding box center [415, 198] width 7 height 7
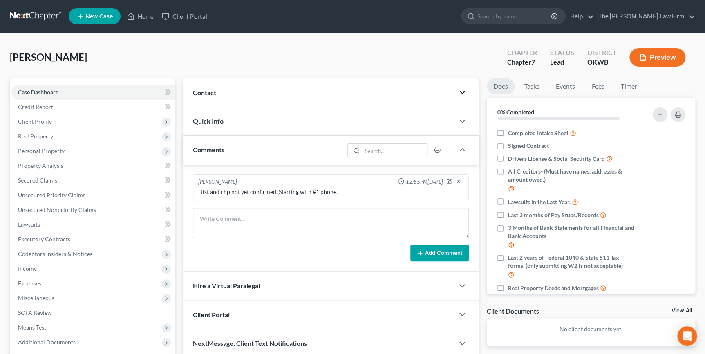
click at [458, 91] on icon "button" at bounding box center [462, 92] width 10 height 10
click at [451, 101] on div "Contact" at bounding box center [318, 92] width 271 height 28
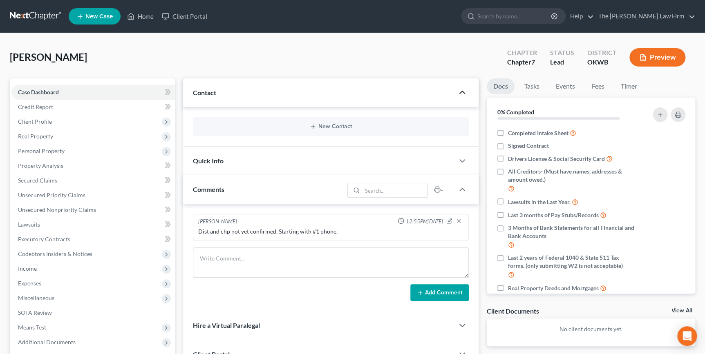
click at [359, 121] on div "New Contact" at bounding box center [330, 127] width 275 height 20
click at [327, 132] on div "New Contact" at bounding box center [330, 127] width 275 height 20
click at [328, 128] on button "New Contact" at bounding box center [330, 126] width 262 height 7
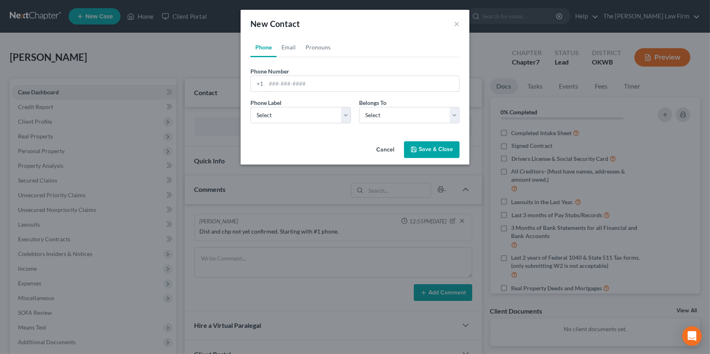
click at [316, 88] on input "tel" at bounding box center [362, 84] width 193 height 16
click at [291, 51] on link "Email" at bounding box center [289, 48] width 24 height 20
click at [297, 83] on input "email" at bounding box center [362, 84] width 193 height 16
paste input "940-839-7903 - gigihud02@att.net"
click at [309, 84] on input "940-839-7903 - gigihud02@att.net" at bounding box center [362, 84] width 193 height 16
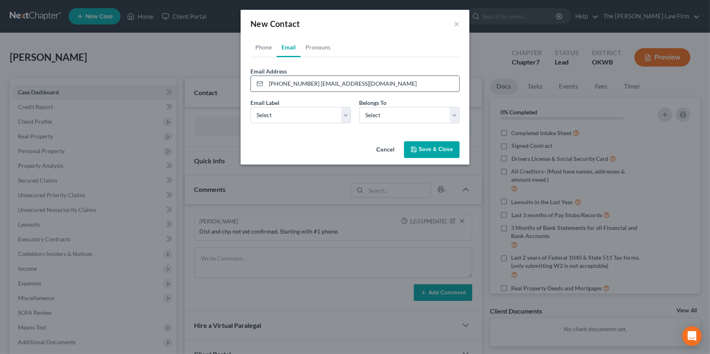
drag, startPoint x: 305, startPoint y: 83, endPoint x: 253, endPoint y: 84, distance: 51.9
click at [253, 84] on div "940-839-7903 gigihud02@att.net" at bounding box center [355, 84] width 209 height 16
type input "940-839-7903 gigihud02@att.net"
drag, startPoint x: 296, startPoint y: 116, endPoint x: 296, endPoint y: 122, distance: 5.3
click at [296, 116] on select "Select Home Work Other" at bounding box center [301, 115] width 101 height 16
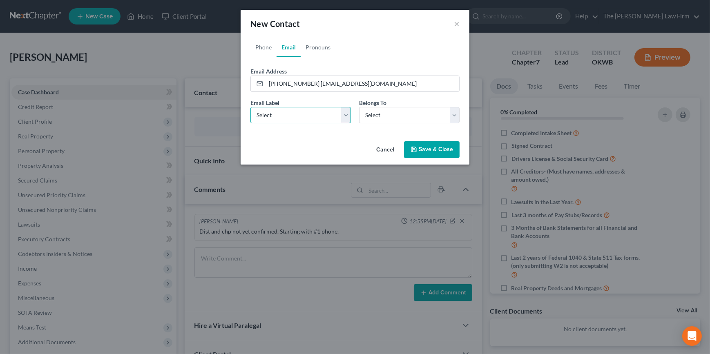
select select "0"
click at [251, 107] on select "Select Home Work Other" at bounding box center [301, 115] width 101 height 16
click at [383, 116] on select "Select Client Other" at bounding box center [409, 115] width 101 height 16
click at [359, 107] on select "Select Client Other" at bounding box center [409, 115] width 101 height 16
click at [257, 47] on link "Phone" at bounding box center [264, 48] width 26 height 20
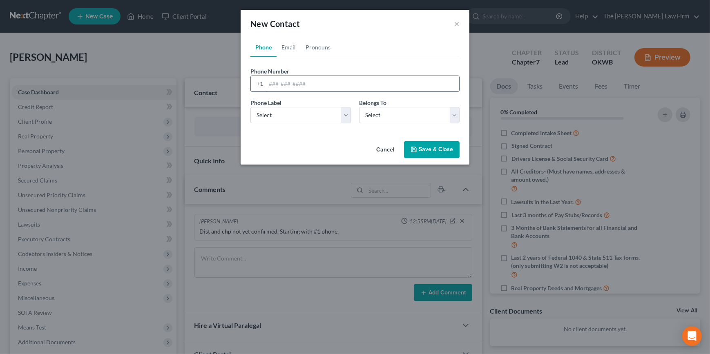
click at [296, 85] on input "tel" at bounding box center [362, 84] width 193 height 16
paste input "940-839-7903"
type input "940-839-7903"
click at [286, 41] on link "Email" at bounding box center [289, 48] width 24 height 20
click at [253, 89] on div "940-839-7903 gigihud02@att.net" at bounding box center [355, 84] width 209 height 16
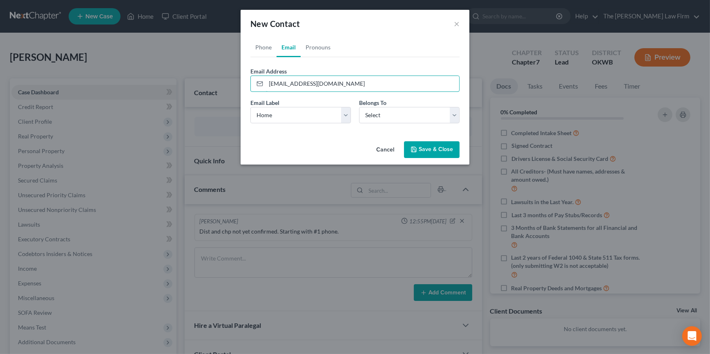
type input "[EMAIL_ADDRESS][DOMAIN_NAME]"
click at [349, 144] on div "Cancel Save & Close" at bounding box center [355, 151] width 229 height 27
click at [269, 52] on link "Phone" at bounding box center [264, 48] width 26 height 20
click at [381, 49] on ul "Phone Email Pronouns" at bounding box center [355, 48] width 209 height 20
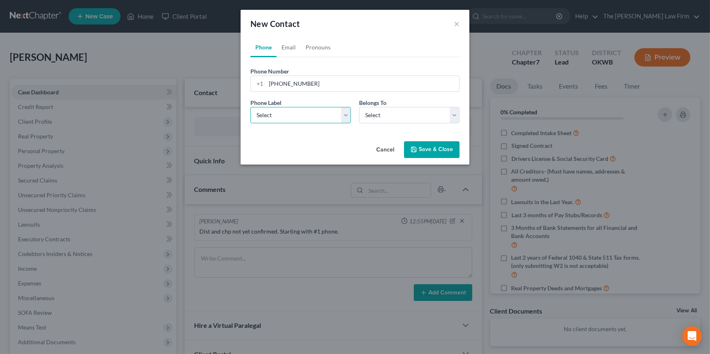
click at [342, 120] on select "Select Mobile Home Work Other" at bounding box center [301, 115] width 101 height 16
select select "0"
click at [251, 107] on select "Select Mobile Home Work Other" at bounding box center [301, 115] width 101 height 16
click at [370, 114] on select "Select Client Other" at bounding box center [409, 115] width 101 height 16
select select "0"
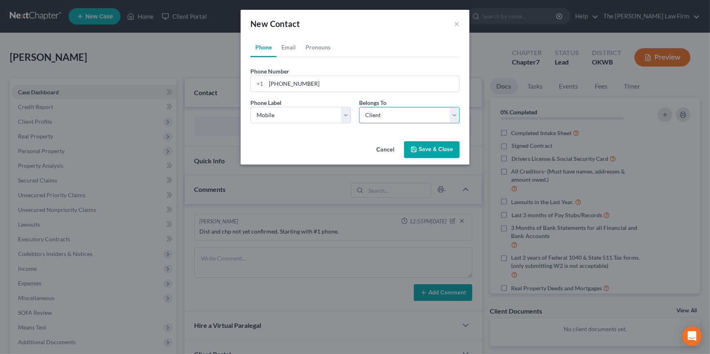
click at [359, 107] on select "Select Client Other" at bounding box center [409, 115] width 101 height 16
click at [422, 152] on button "Save & Close" at bounding box center [432, 149] width 56 height 17
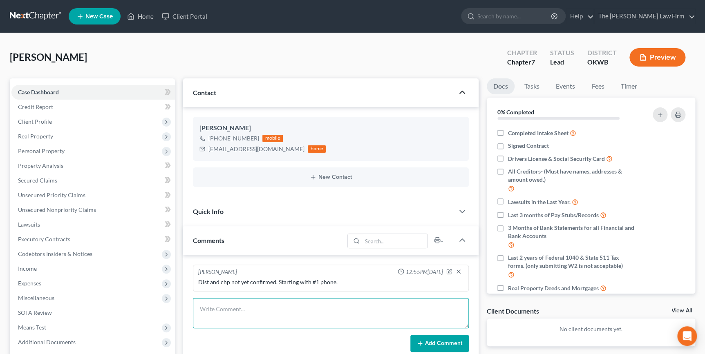
click at [316, 307] on textarea at bounding box center [330, 313] width 275 height 30
type textarea "Preferred name [PERSON_NAME]."
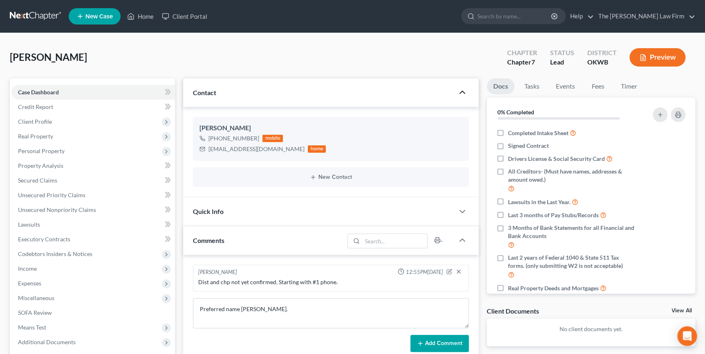
click at [446, 345] on button "Add Comment" at bounding box center [439, 343] width 58 height 17
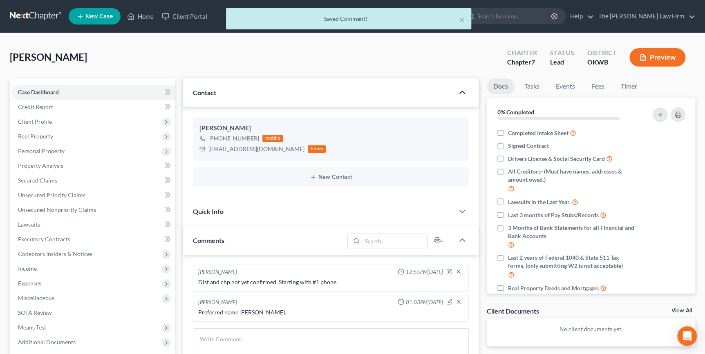
click at [175, 46] on div "Hudson, Toni Upgraded Chapter Chapter 7 Status Lead District OKWB Preview" at bounding box center [352, 61] width 685 height 36
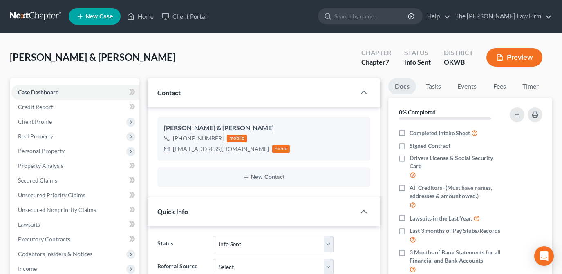
select select "3"
click at [353, 63] on div "Chapter Chapter 7 Status Info Sent District OKWB Preview" at bounding box center [451, 57] width 201 height 29
click at [373, 19] on input "search" at bounding box center [371, 16] width 75 height 15
type input "K"
type input "Corbin"
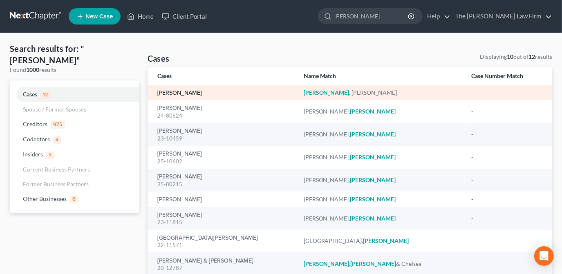
click at [176, 94] on link "Corbin, Kristina" at bounding box center [179, 93] width 45 height 6
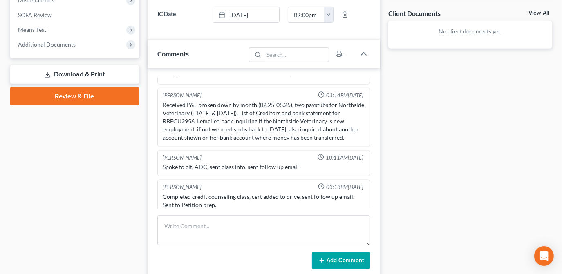
scroll to position [418, 0]
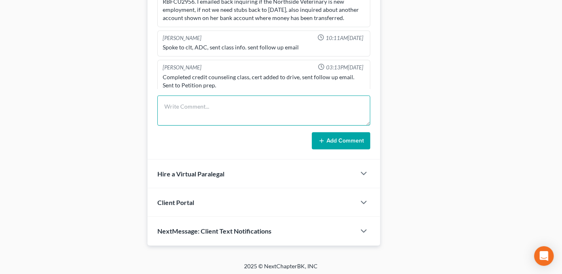
click at [174, 100] on textarea at bounding box center [263, 111] width 213 height 30
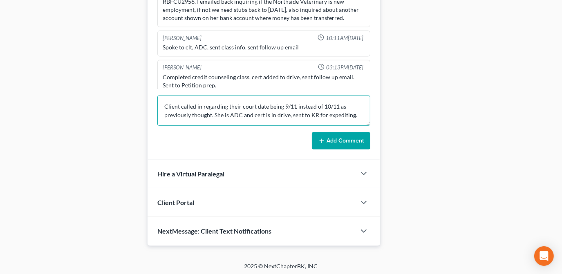
type textarea "Client called in regarding their court date being 9/11 instead of 10/11 as prev…"
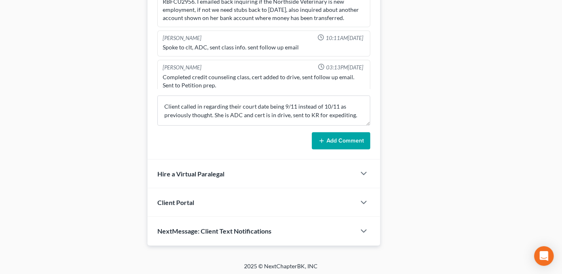
click at [333, 143] on button "Add Comment" at bounding box center [341, 140] width 58 height 17
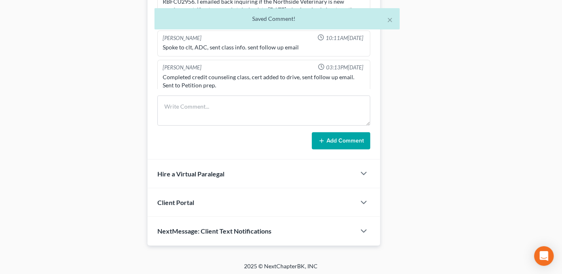
scroll to position [790, 0]
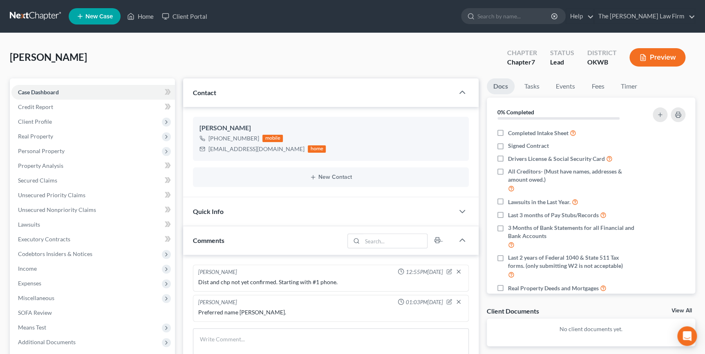
click at [105, 16] on span "New Case" at bounding box center [98, 16] width 27 height 6
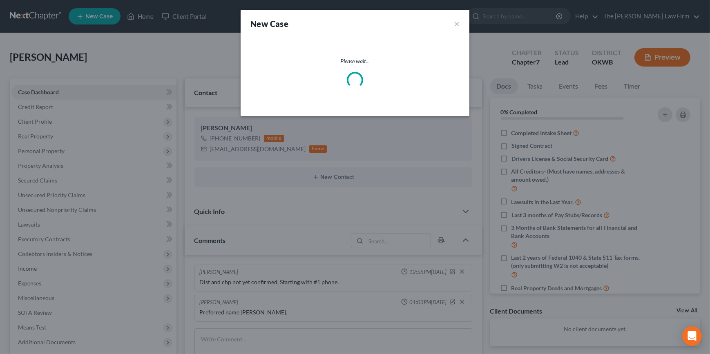
select select "65"
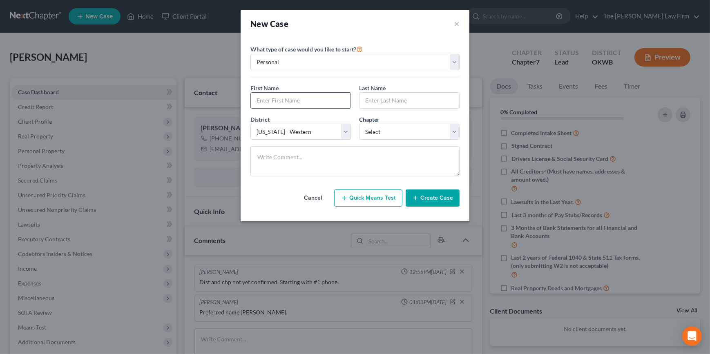
click at [307, 102] on input "text" at bounding box center [301, 101] width 100 height 16
type input "[PERSON_NAME]"
click at [405, 128] on select "Select 7 11 12 13" at bounding box center [409, 132] width 101 height 16
select select "0"
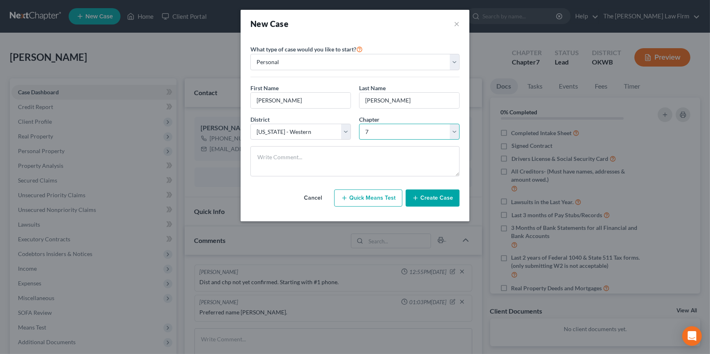
click at [359, 124] on select "Select 7 11 12 13" at bounding box center [409, 132] width 101 height 16
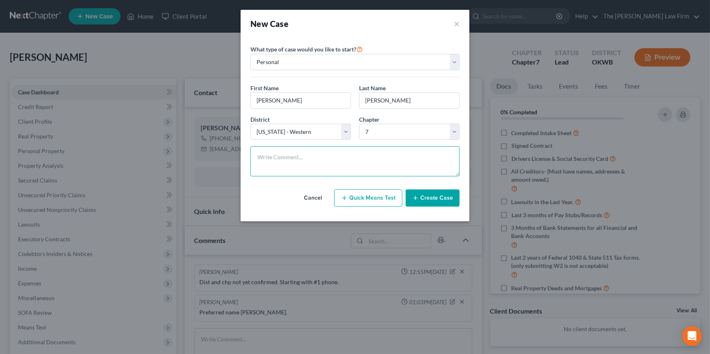
click at [375, 154] on textarea at bounding box center [355, 161] width 209 height 30
type textarea "Dist and chp not yet confirmed. Client is in debt relief program that is failin…"
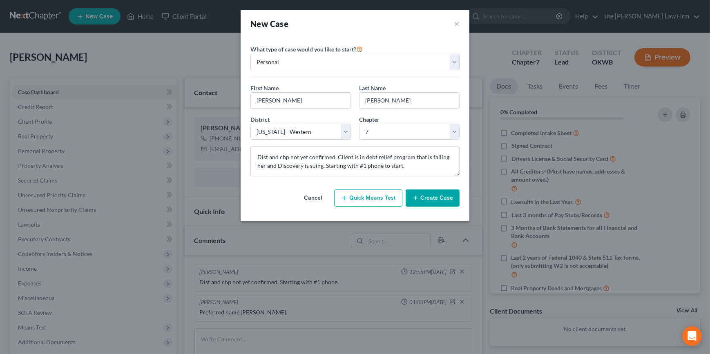
click at [443, 196] on button "Create Case" at bounding box center [433, 198] width 54 height 17
